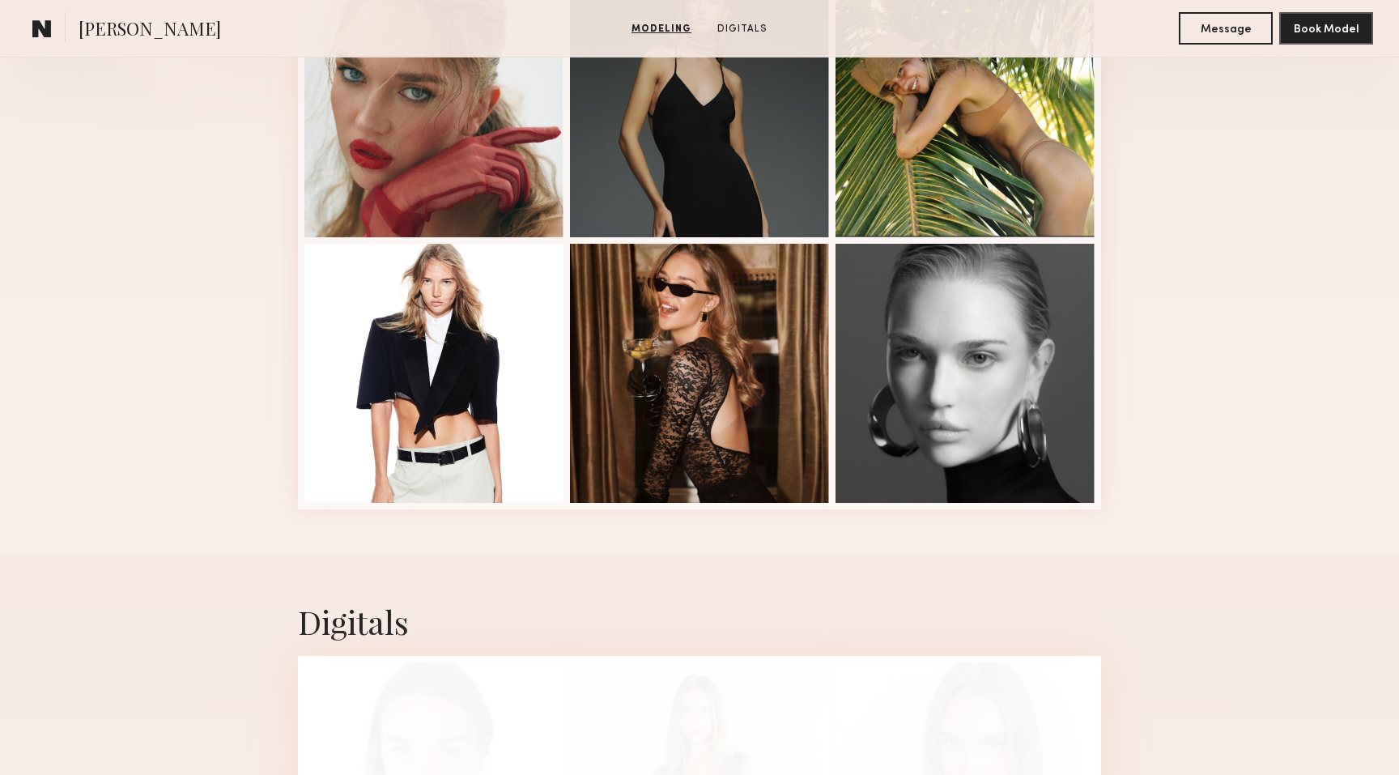
scroll to position [501, 0]
click at [1020, 345] on div at bounding box center [965, 370] width 259 height 259
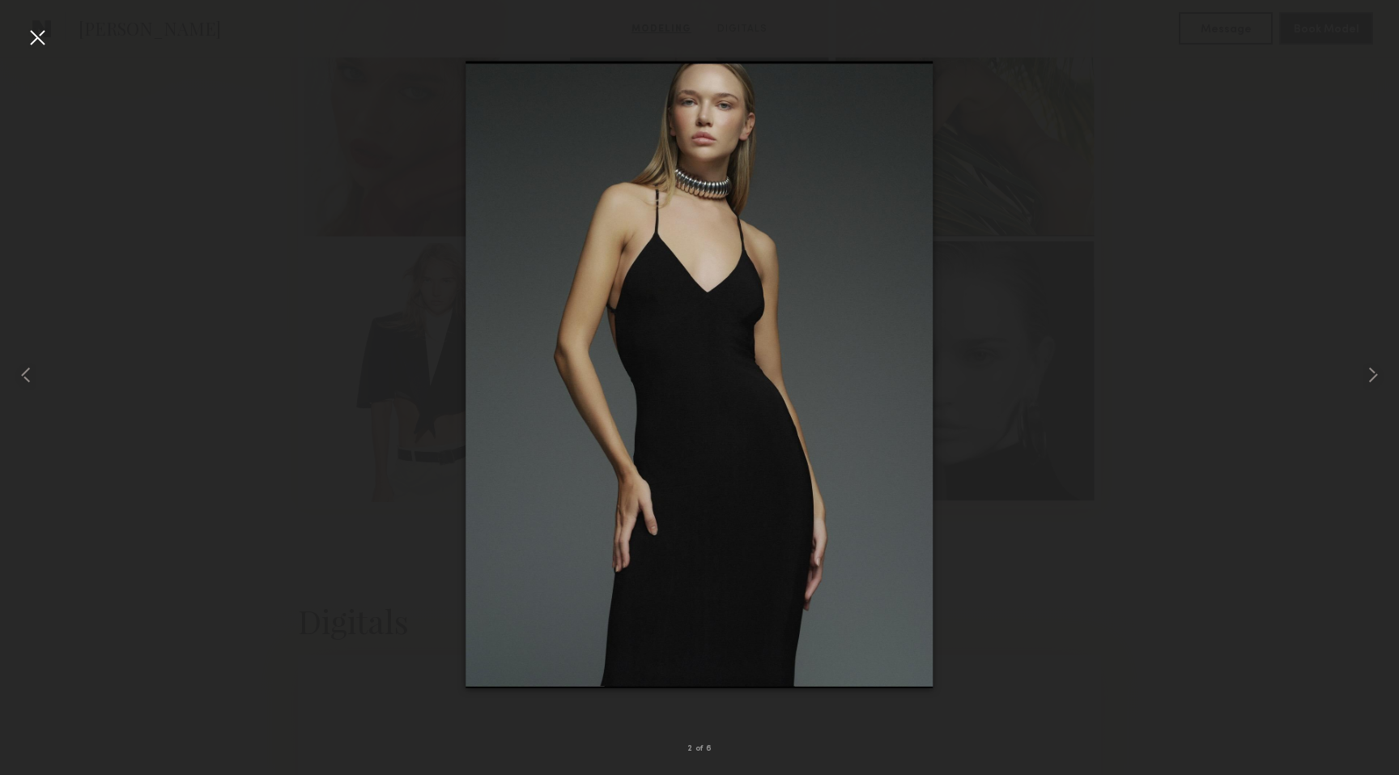
click at [1020, 345] on div at bounding box center [699, 374] width 1399 height 697
click at [1310, 271] on div at bounding box center [699, 374] width 1399 height 697
click at [42, 33] on div at bounding box center [37, 37] width 26 height 26
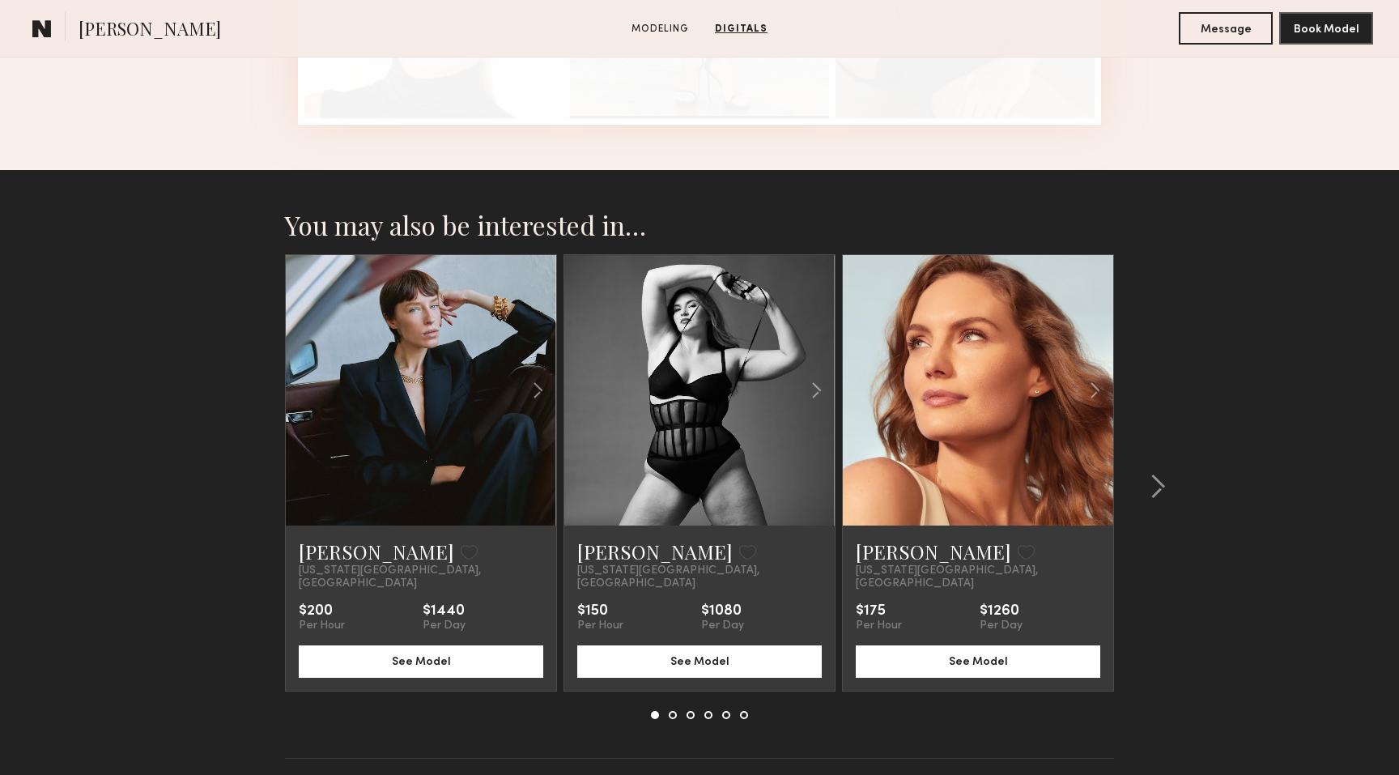
scroll to position [1620, 0]
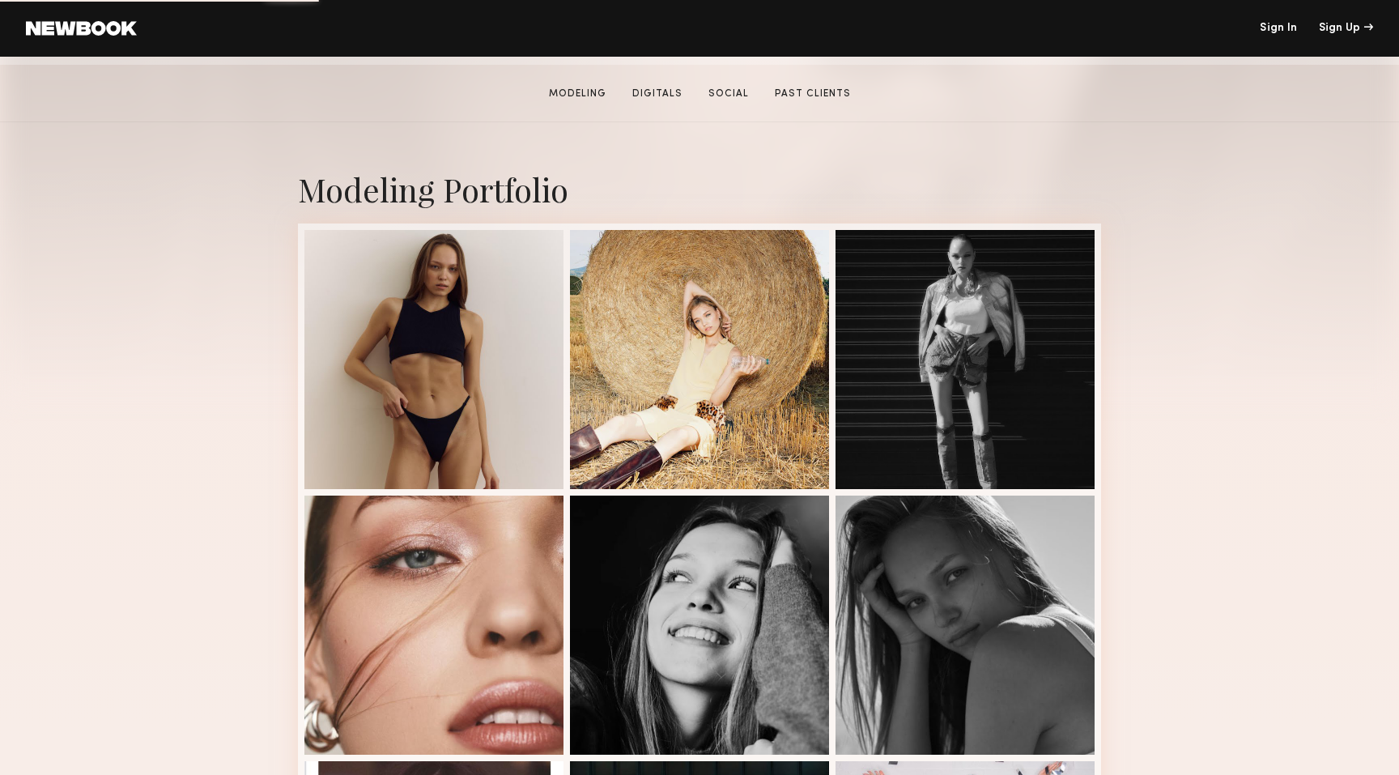
scroll to position [252, 0]
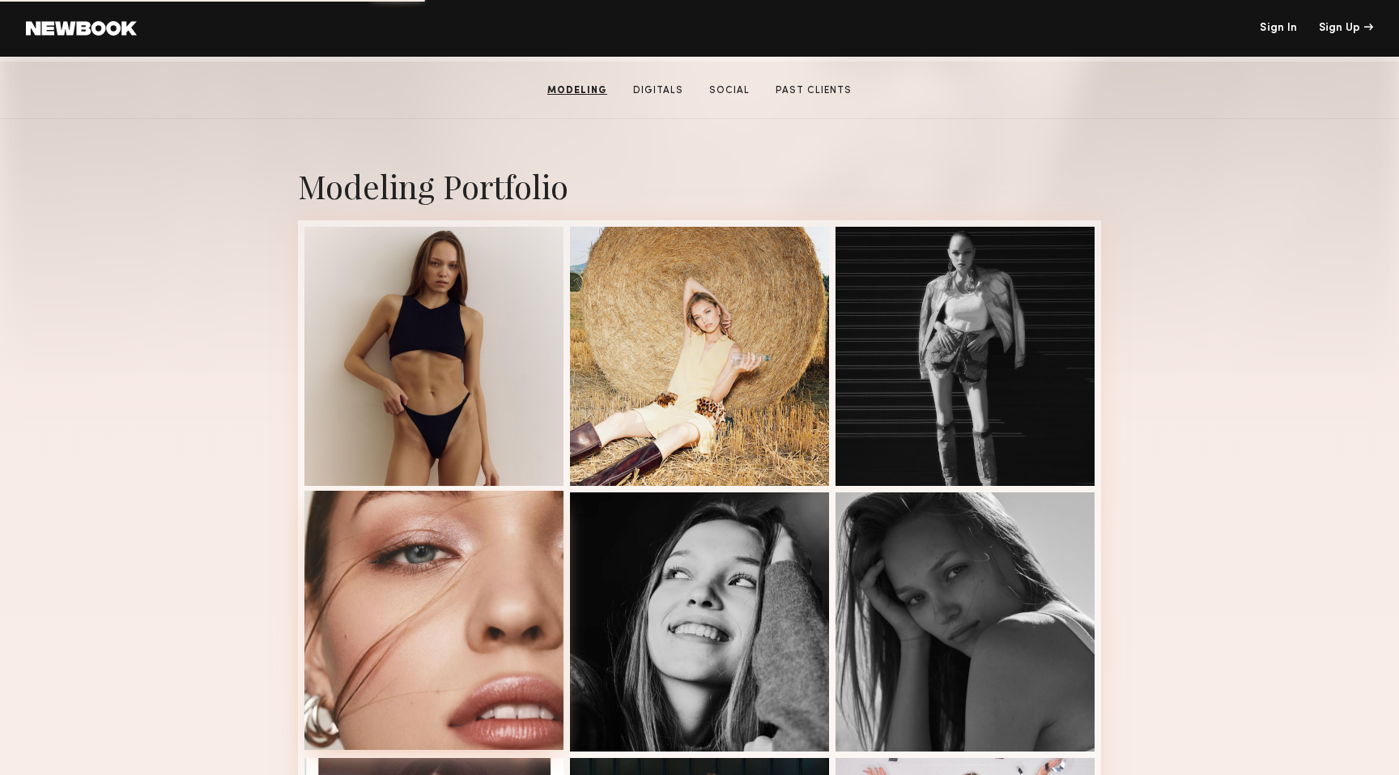
click at [398, 581] on div at bounding box center [434, 620] width 259 height 259
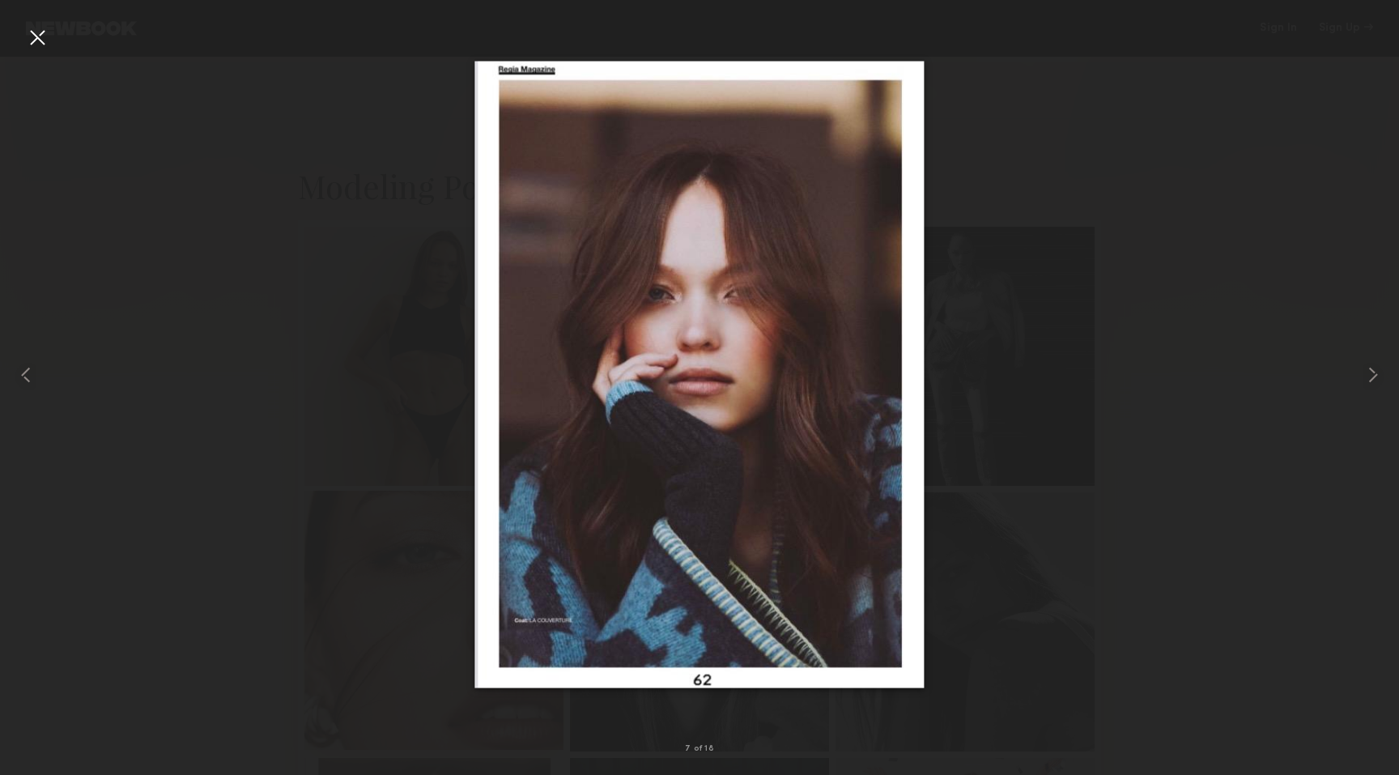
click at [398, 582] on div at bounding box center [699, 374] width 1399 height 697
click at [26, 45] on div at bounding box center [37, 37] width 26 height 26
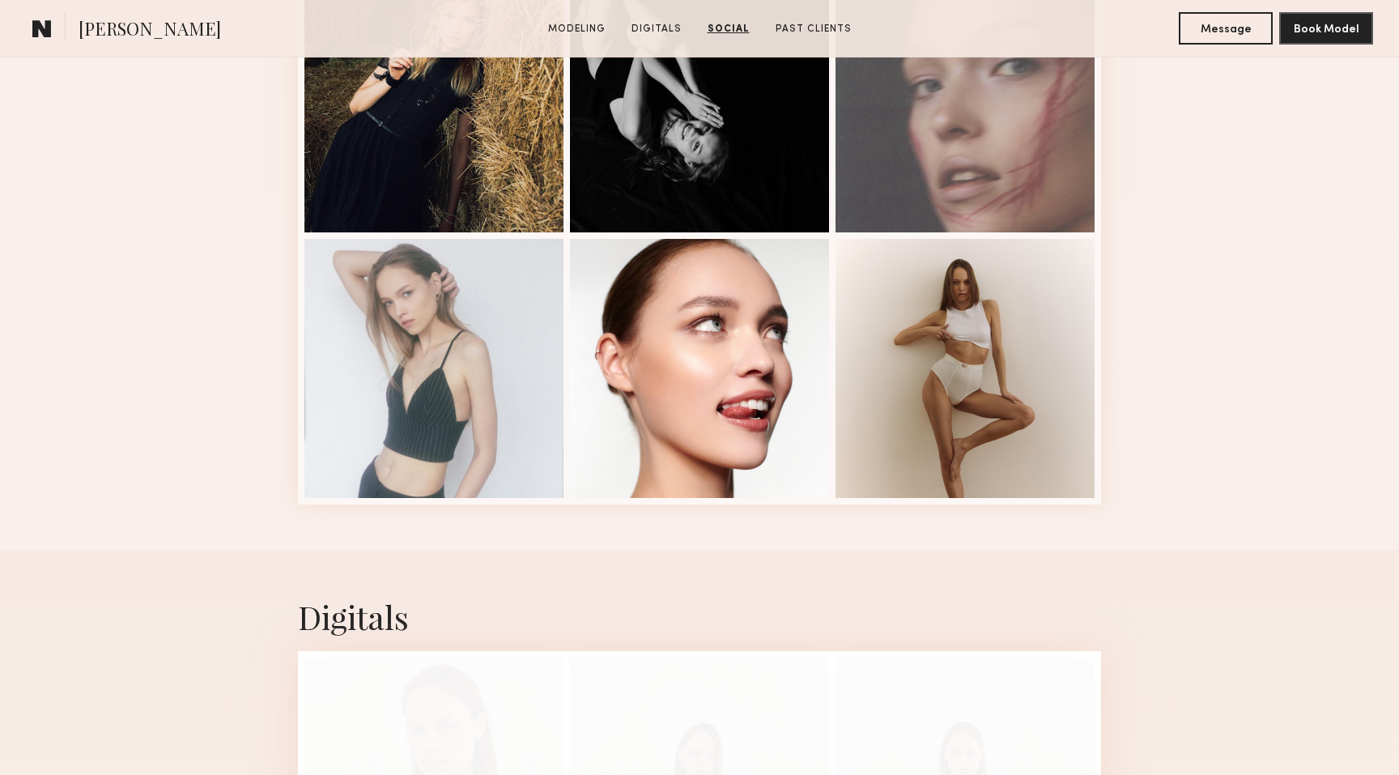
scroll to position [0, 0]
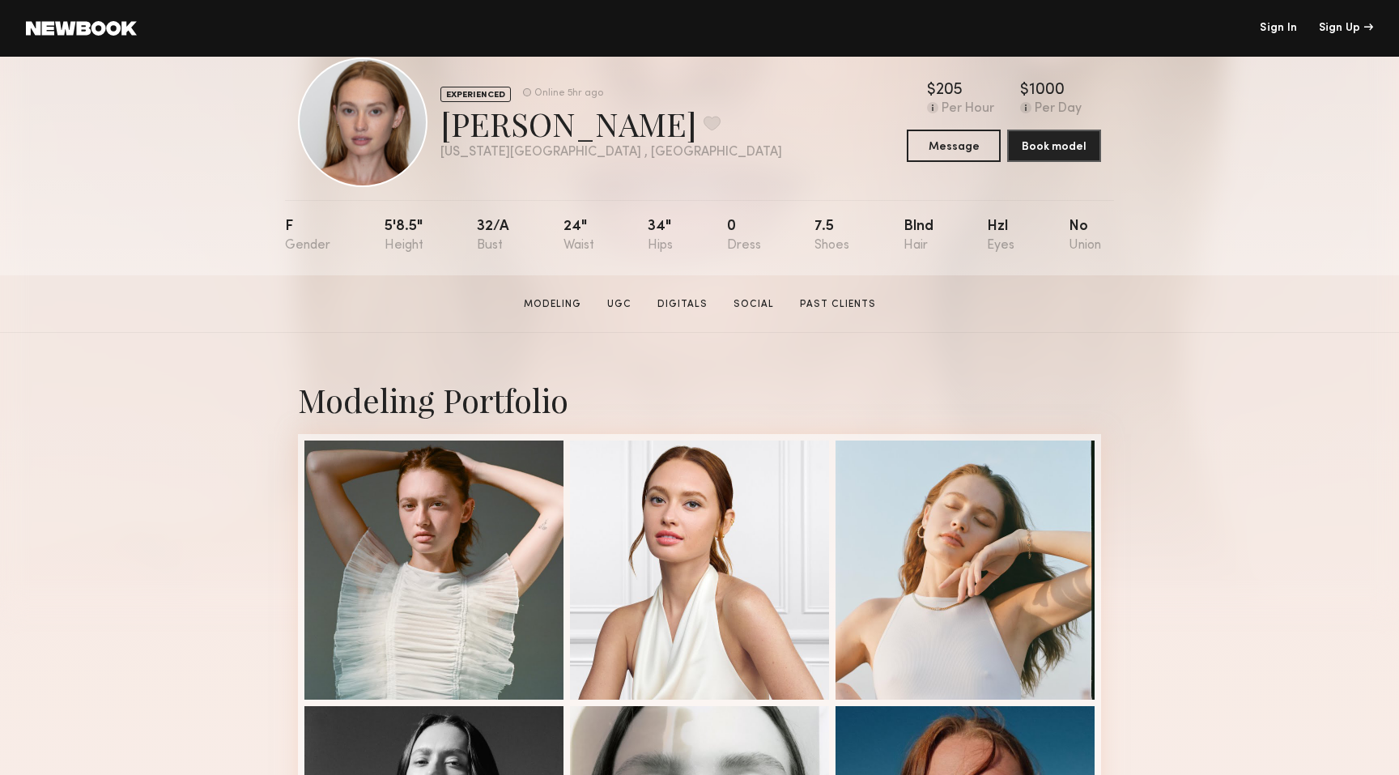
scroll to position [32, 0]
